Goal: Information Seeking & Learning: Learn about a topic

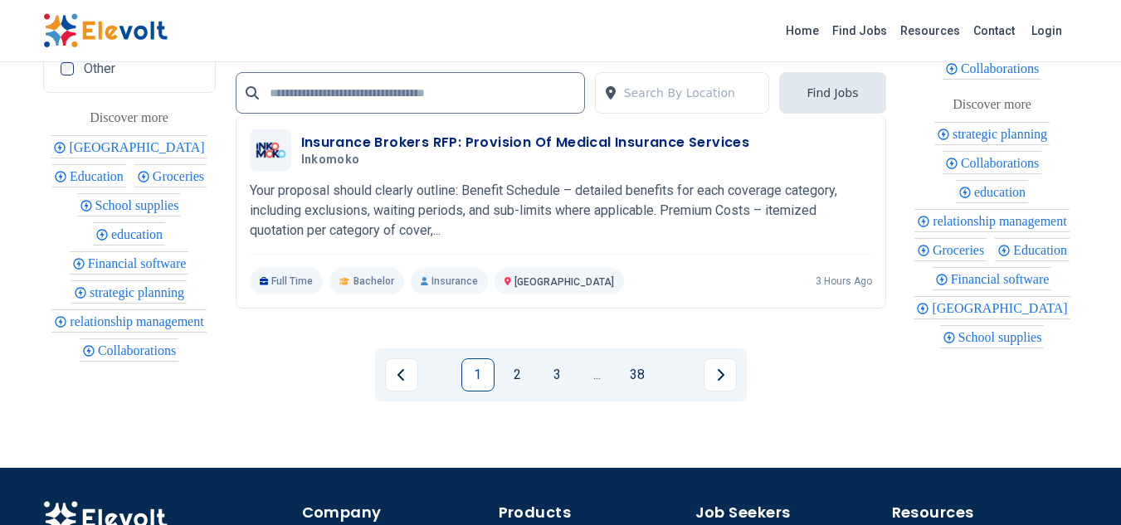
scroll to position [3652, 0]
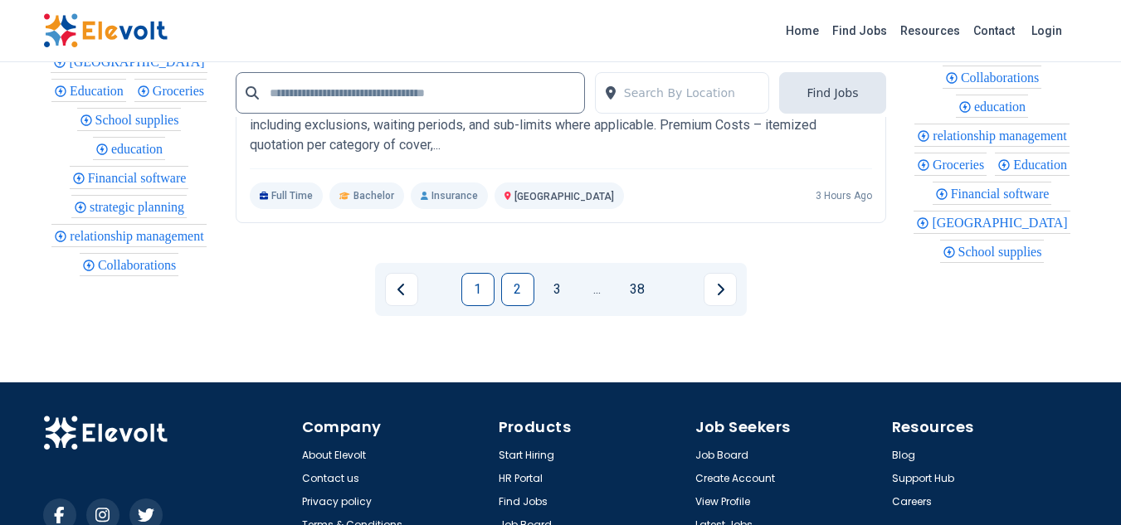
click at [517, 299] on link "2" at bounding box center [517, 289] width 33 height 33
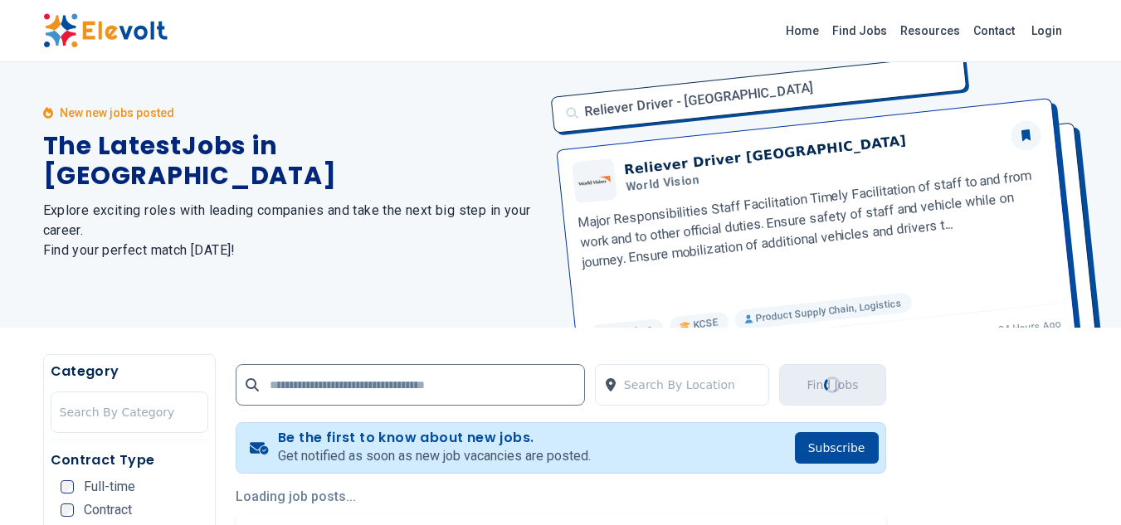
scroll to position [0, 0]
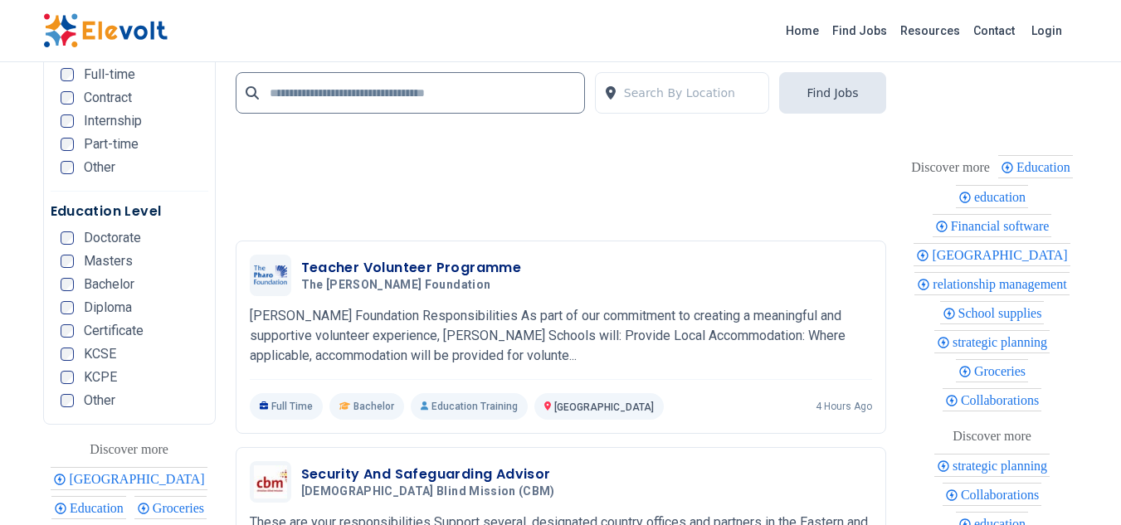
scroll to position [3652, 0]
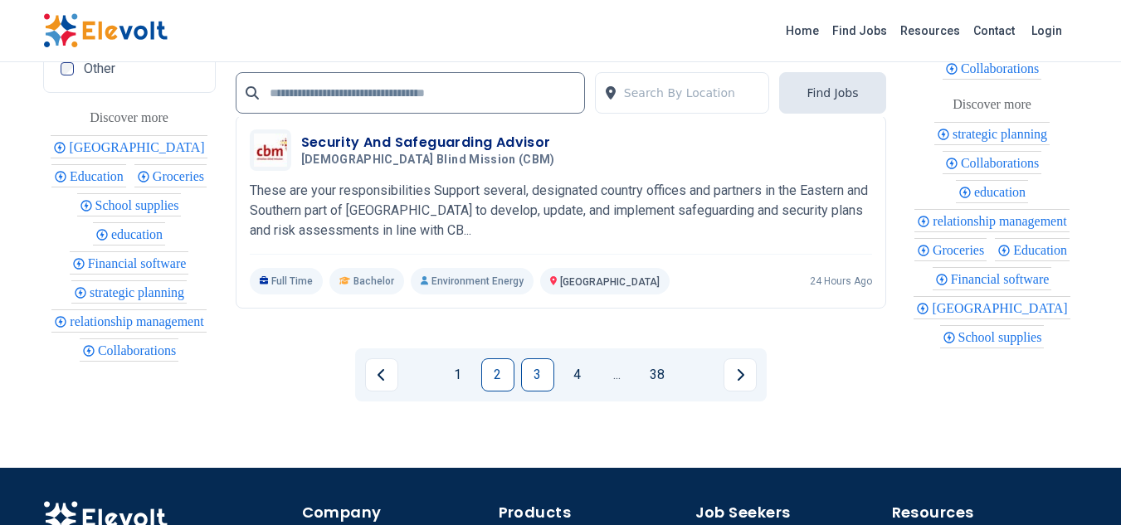
click at [543, 364] on link "3" at bounding box center [537, 375] width 33 height 33
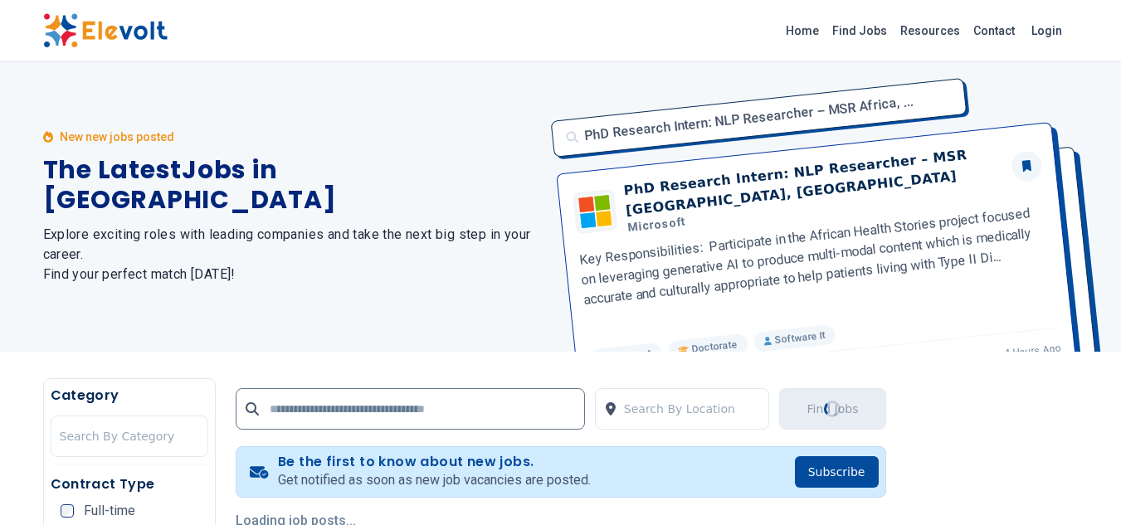
scroll to position [0, 0]
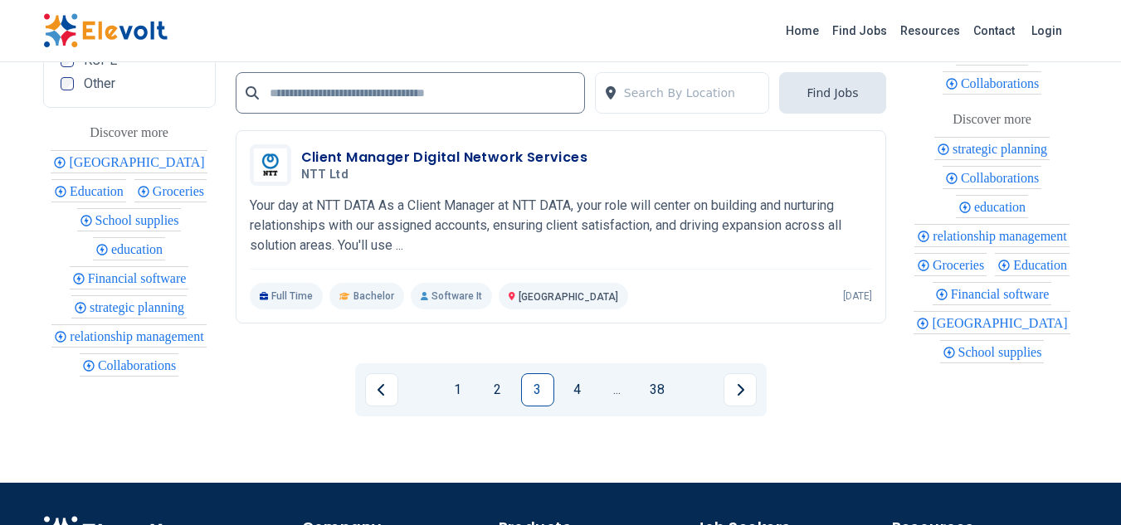
scroll to position [3569, 0]
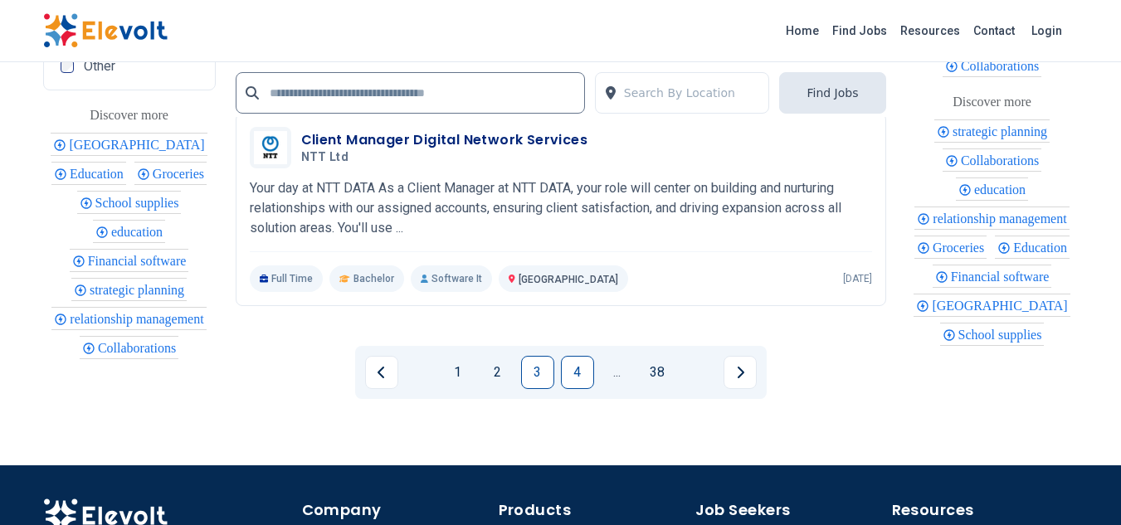
click at [580, 369] on link "4" at bounding box center [577, 372] width 33 height 33
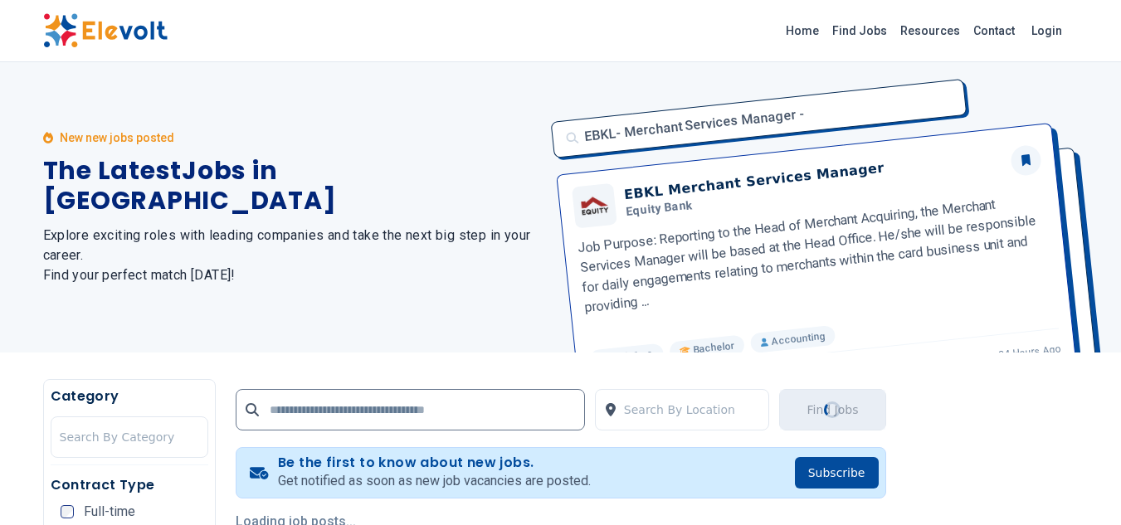
scroll to position [332, 0]
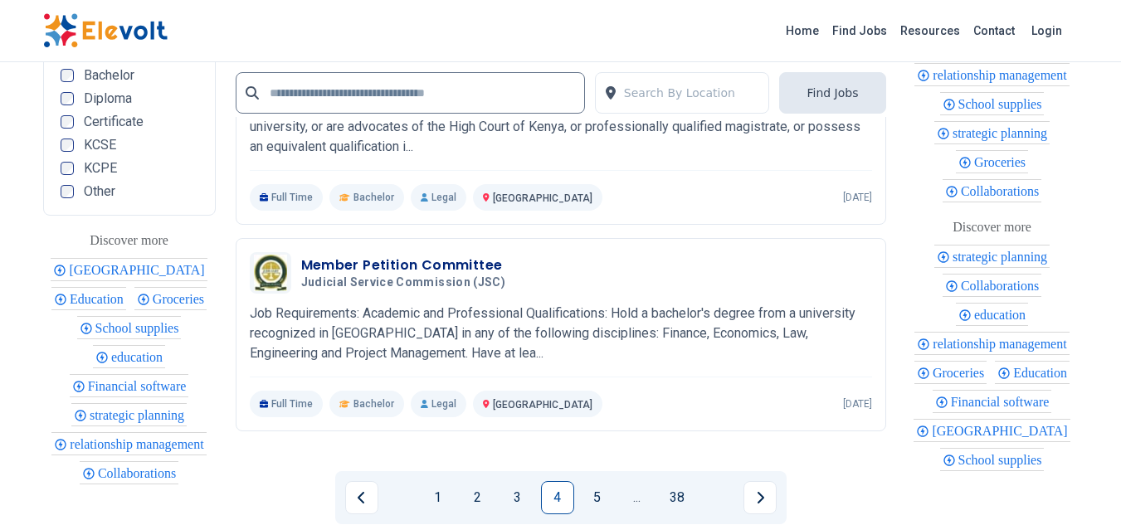
scroll to position [3486, 0]
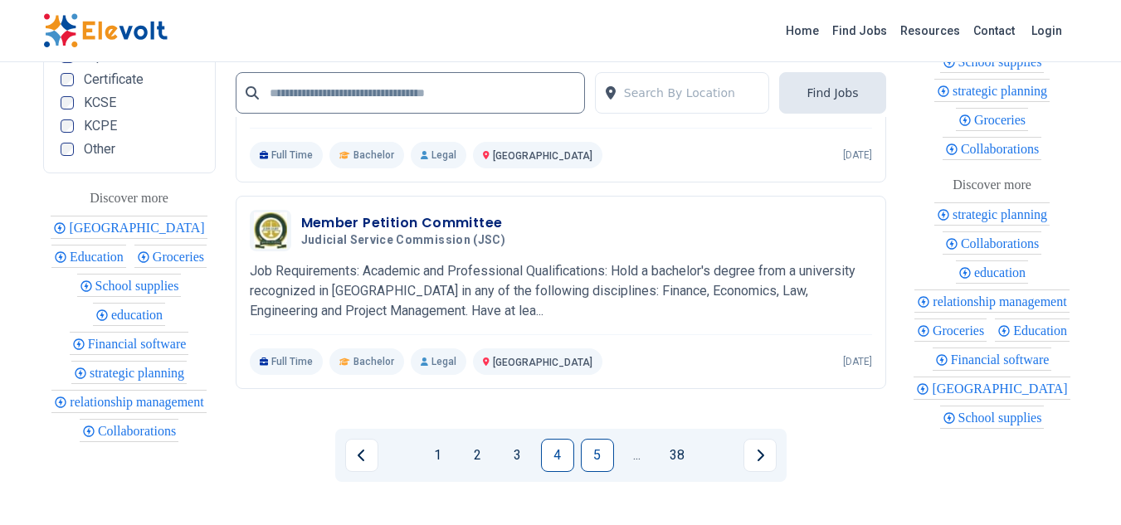
click at [593, 457] on link "5" at bounding box center [597, 455] width 33 height 33
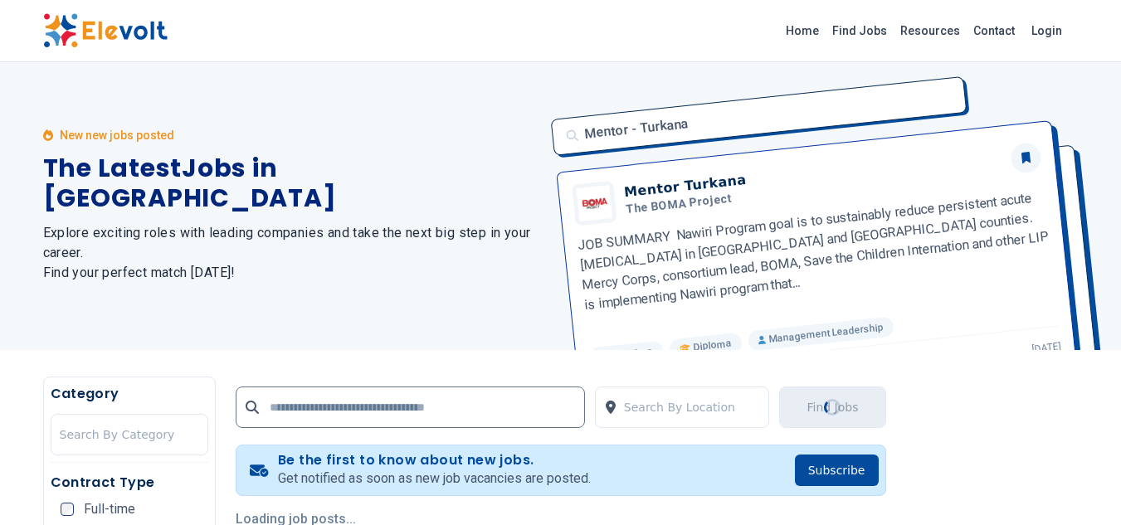
scroll to position [0, 0]
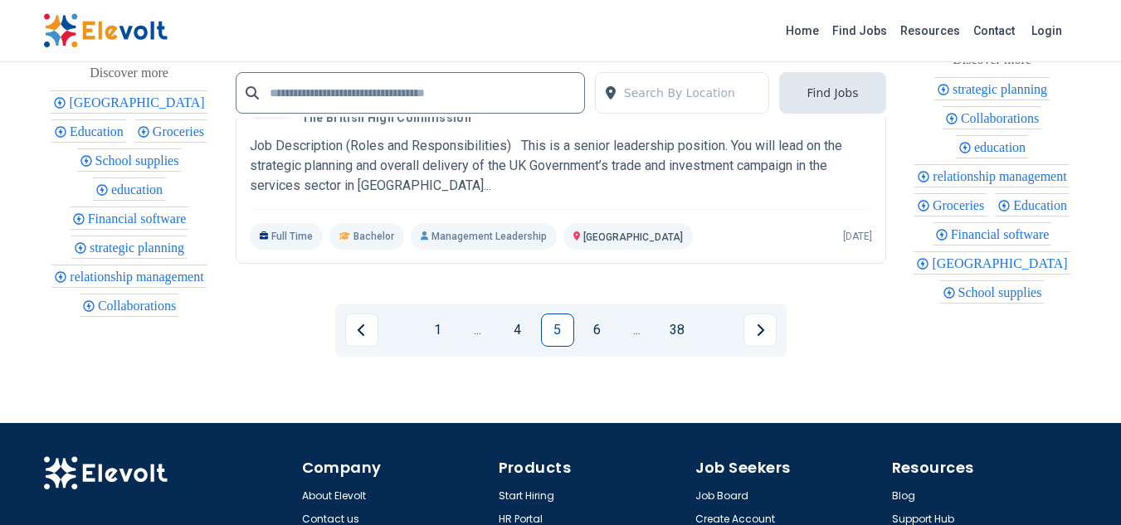
scroll to position [3735, 0]
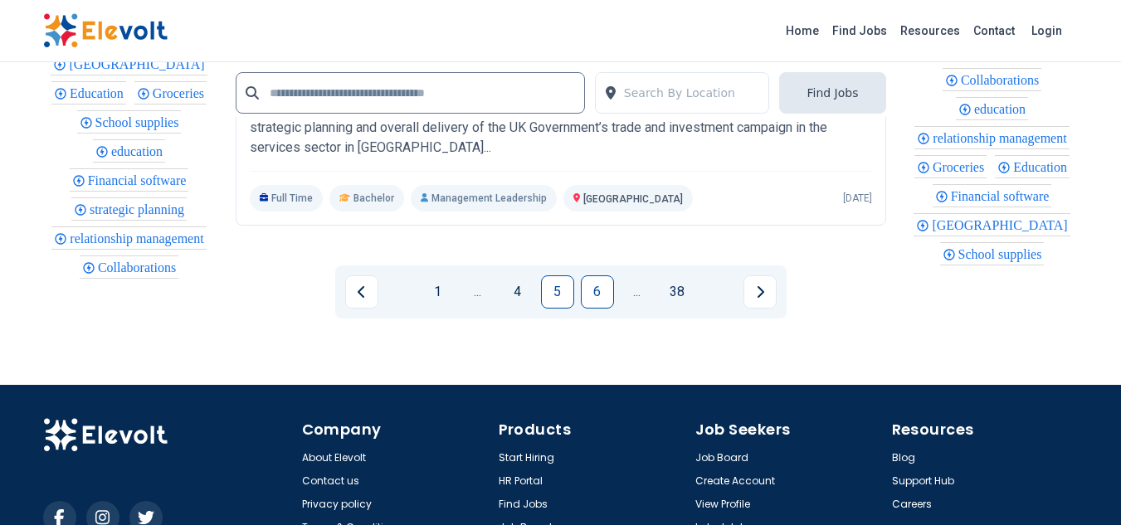
click at [593, 299] on link "6" at bounding box center [597, 292] width 33 height 33
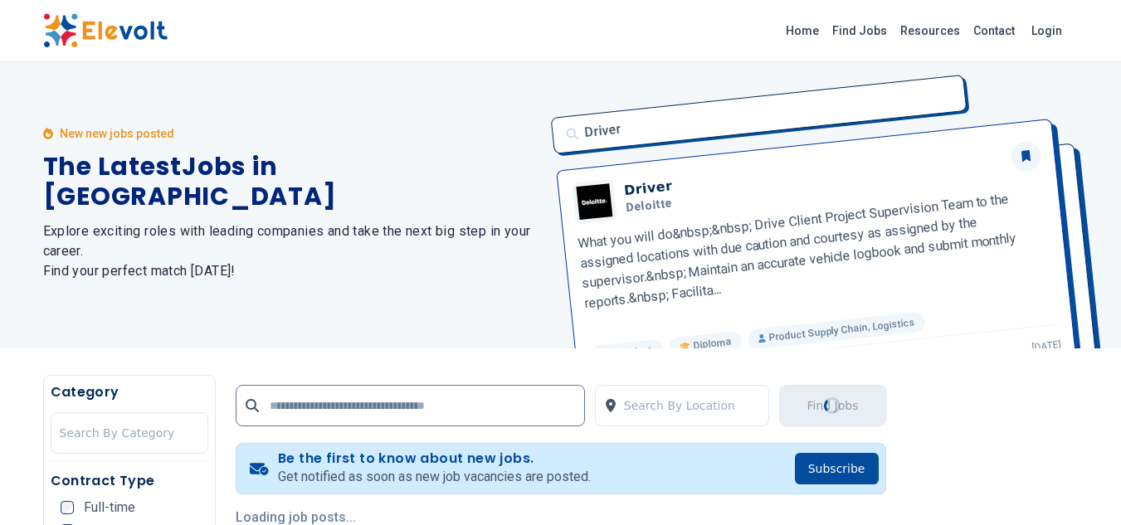
scroll to position [0, 0]
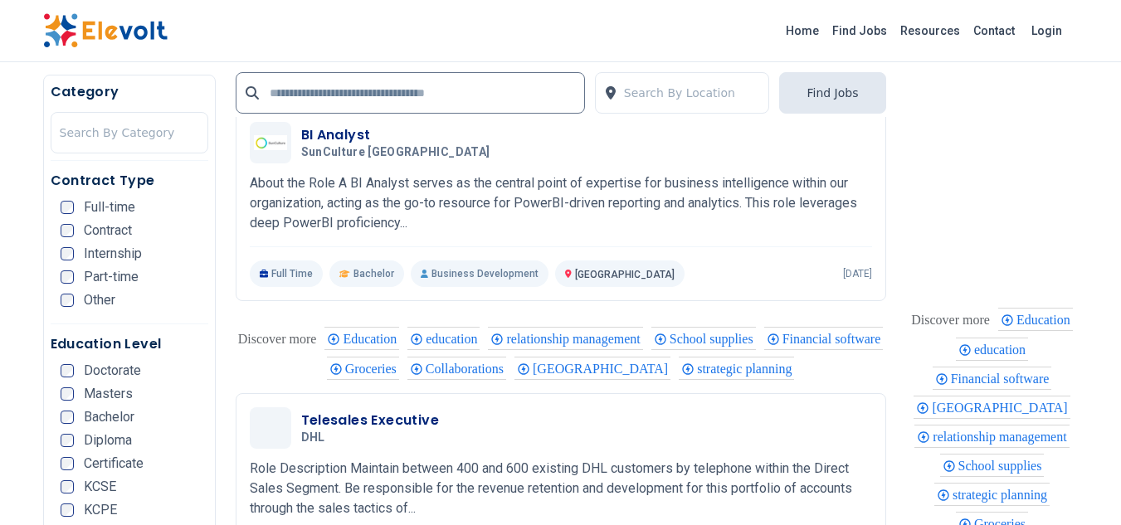
scroll to position [3154, 0]
